Goal: Browse casually

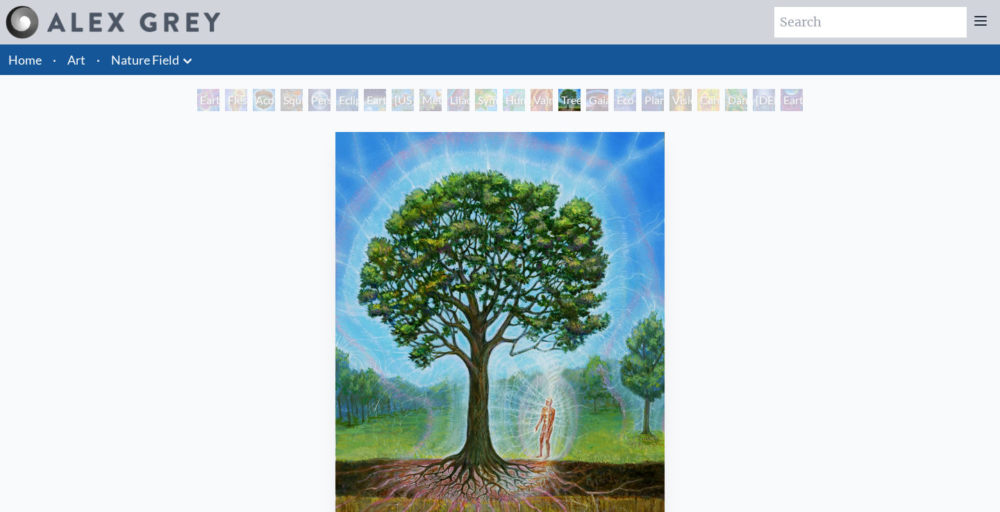
click at [600, 101] on div "Gaia" at bounding box center [597, 100] width 22 height 22
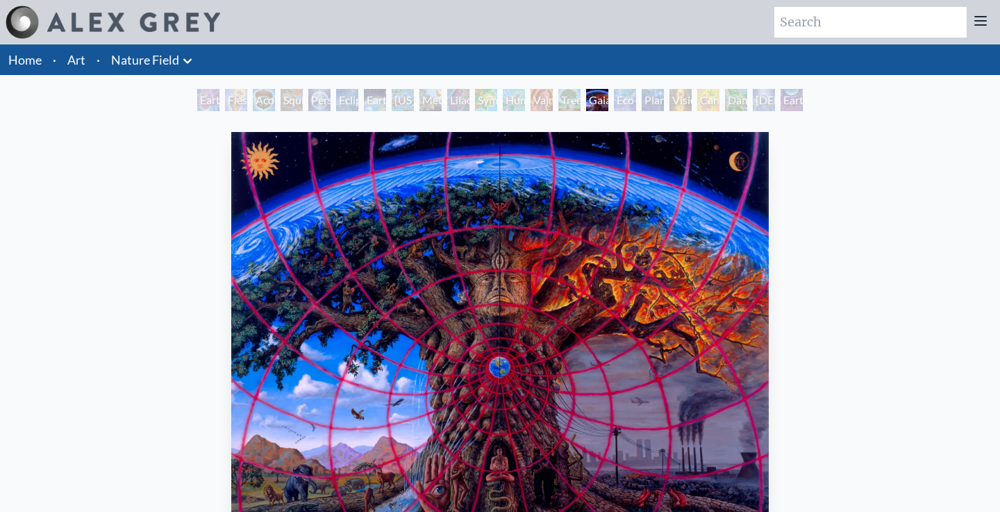
click at [624, 106] on div "Eco-Atlas" at bounding box center [625, 100] width 22 height 22
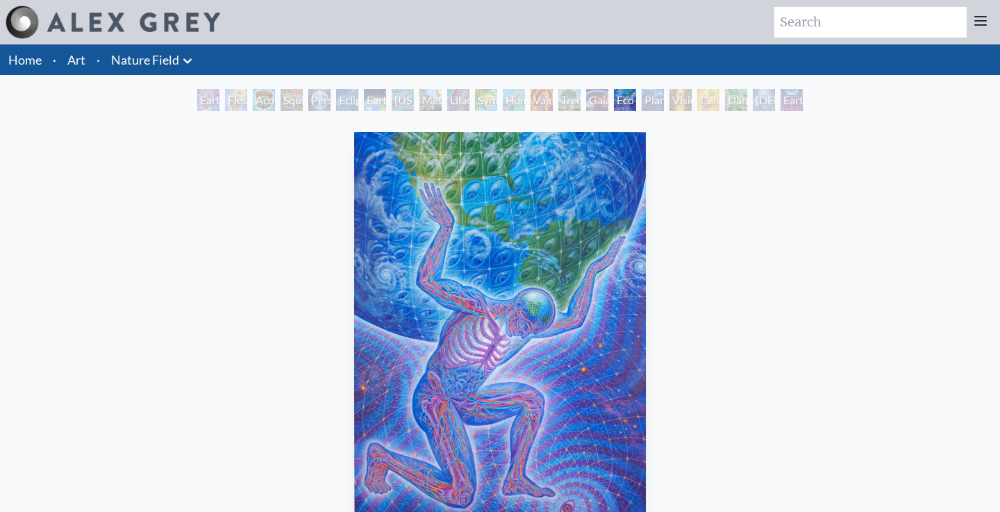
click at [664, 96] on div "Planetary Prayers" at bounding box center [653, 100] width 22 height 22
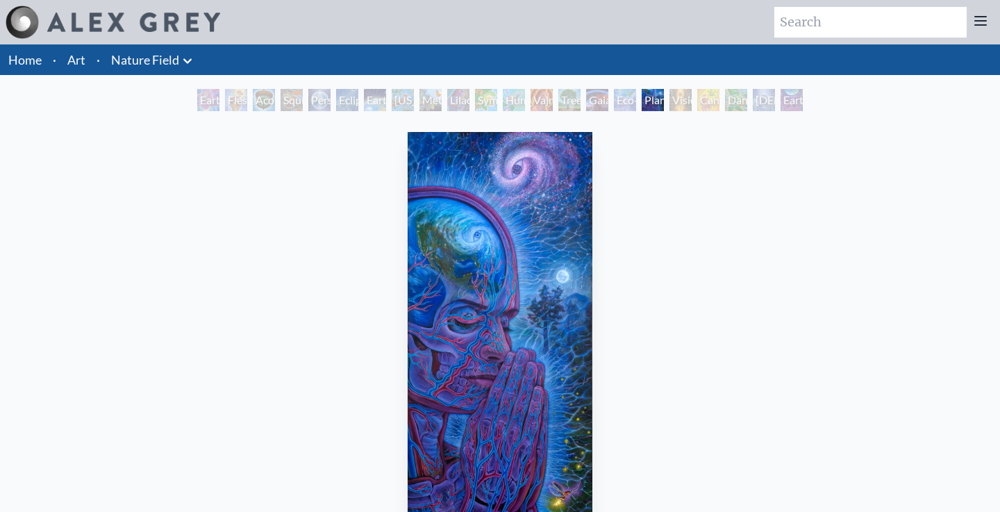
click at [699, 101] on div "Cannabis Mudra" at bounding box center [708, 100] width 22 height 22
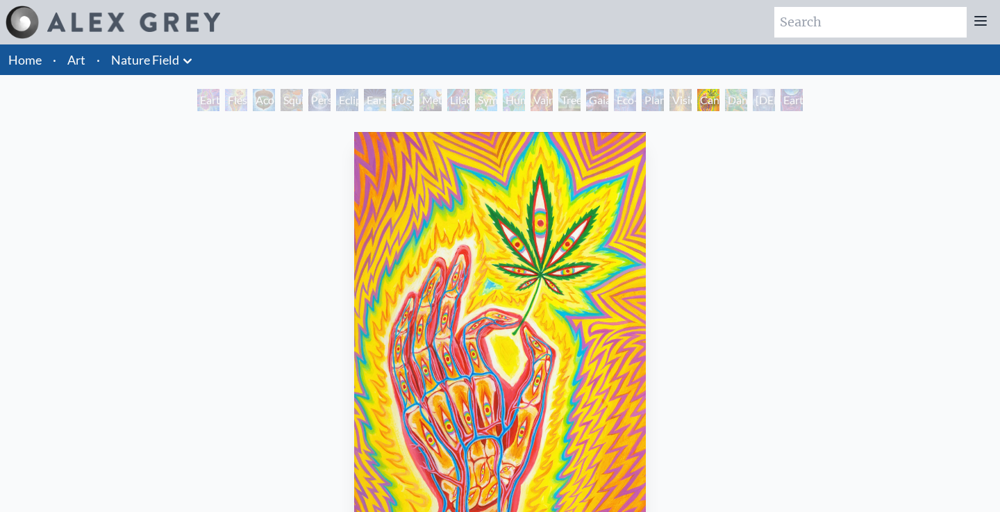
click at [764, 97] on div "[DEMOGRAPHIC_DATA] in the Ocean of Awareness" at bounding box center [764, 100] width 22 height 22
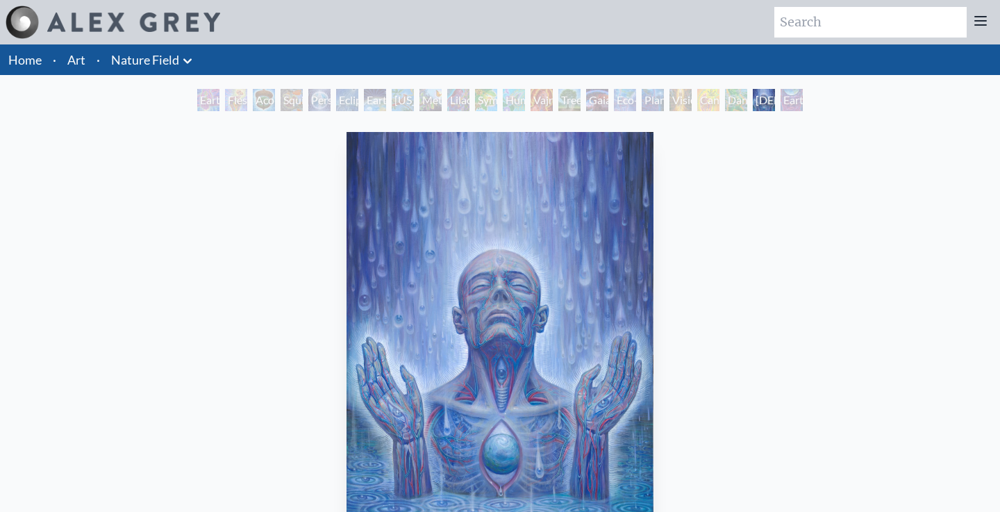
click at [197, 104] on div "Earth Witness" at bounding box center [208, 100] width 22 height 22
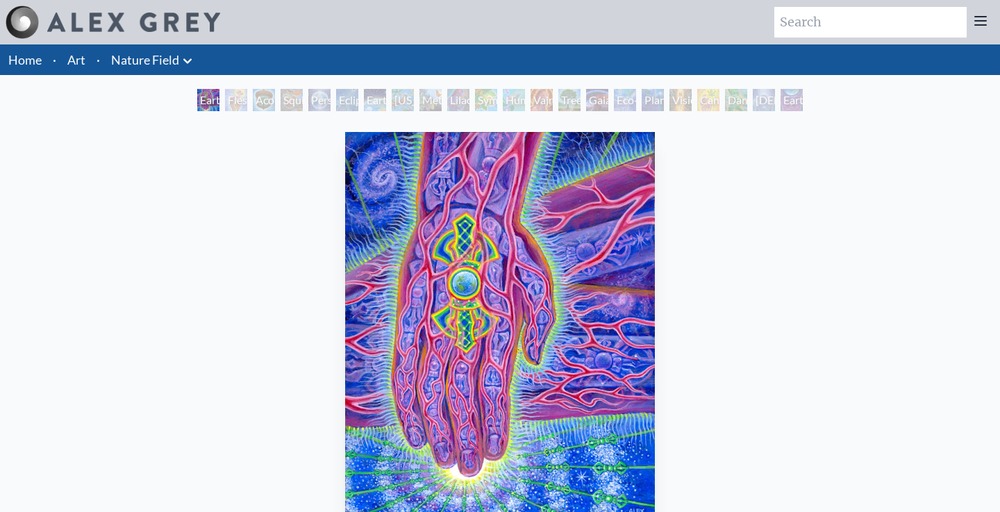
click at [211, 99] on div "Earth Witness" at bounding box center [208, 100] width 22 height 22
